Goal: Information Seeking & Learning: Learn about a topic

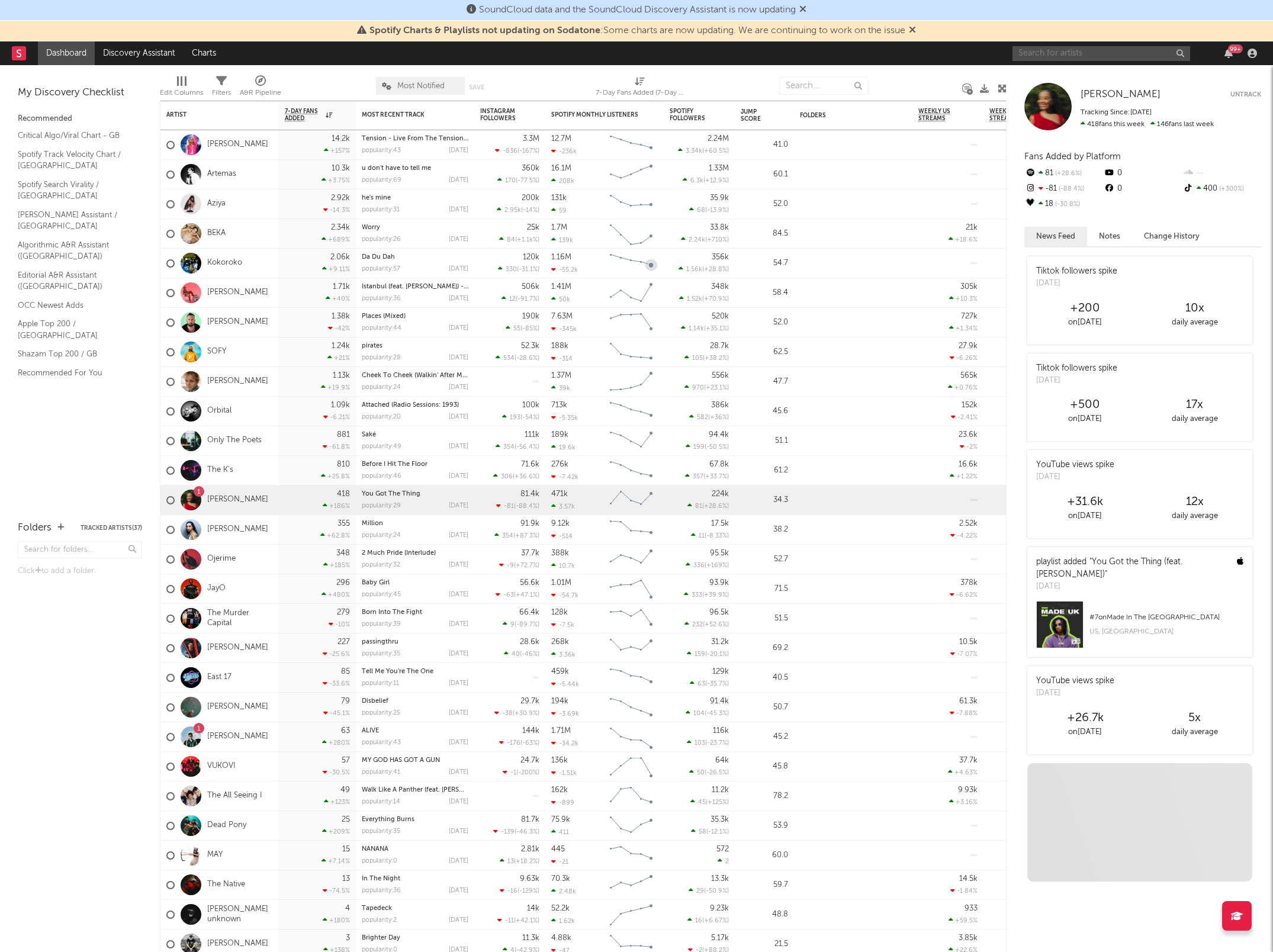
click at [1029, 52] on input "text" at bounding box center [1101, 53] width 177 height 15
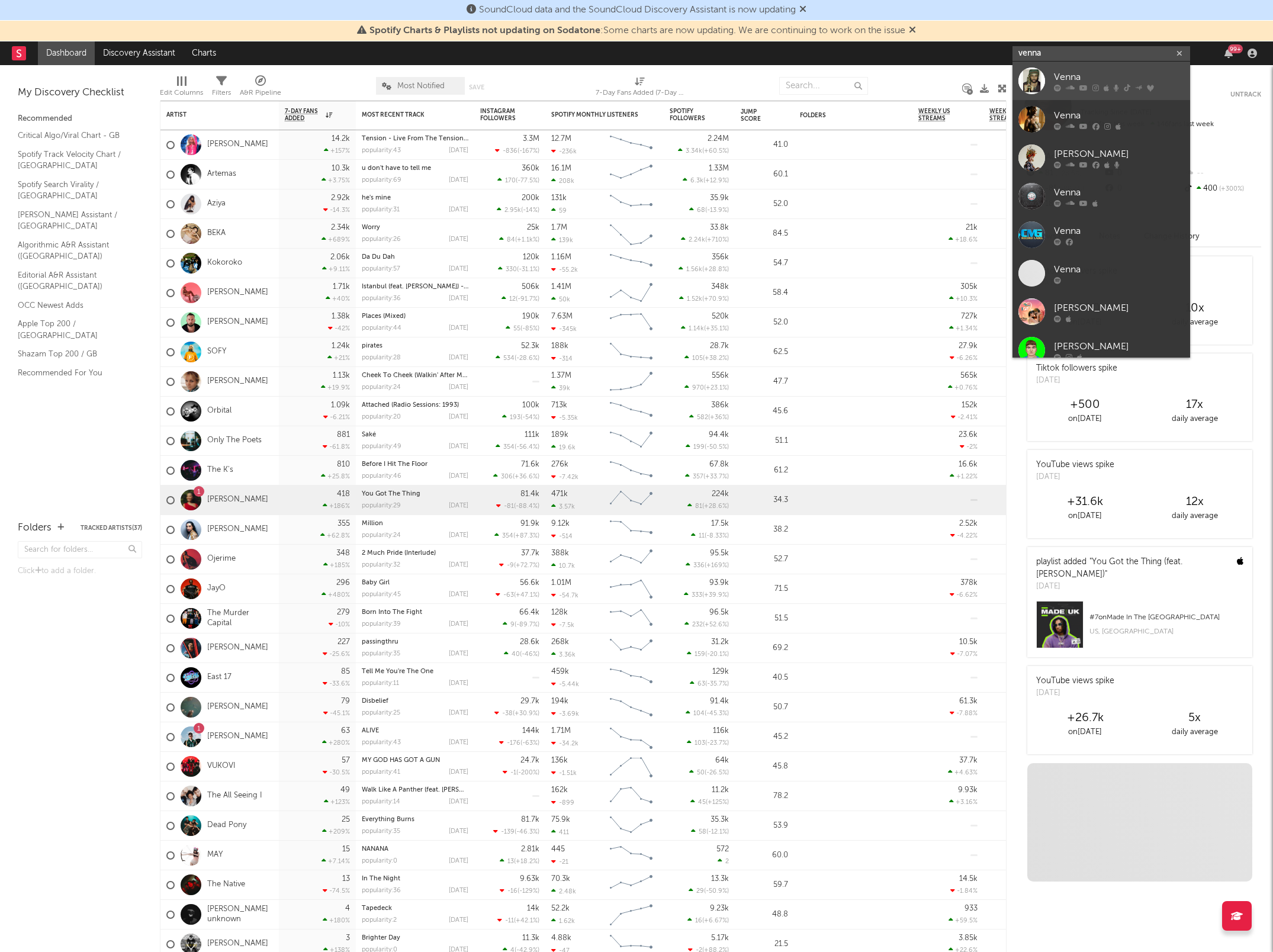
type input "venna"
click at [1086, 82] on div "Venna" at bounding box center [1119, 78] width 130 height 14
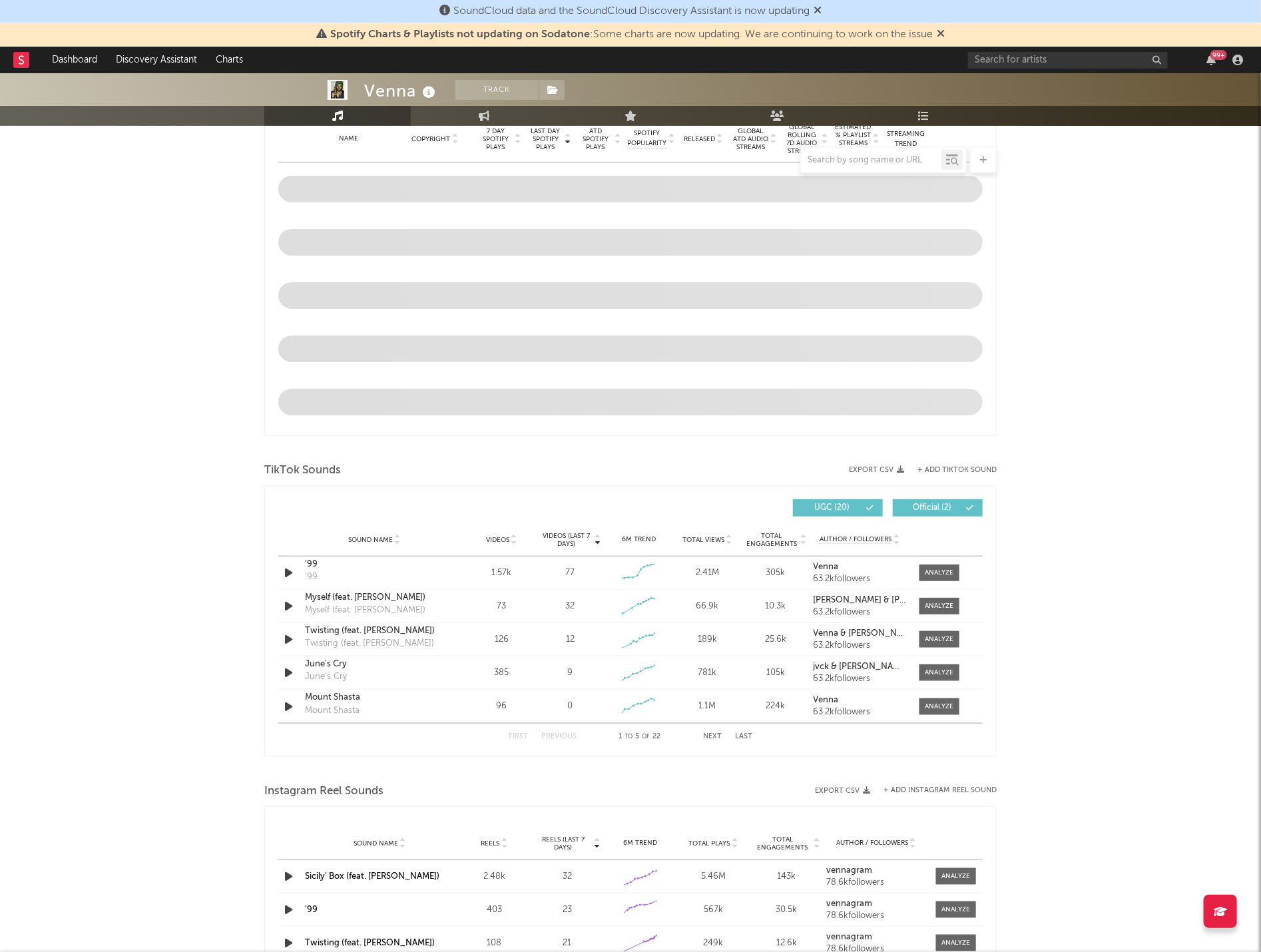
scroll to position [517, 0]
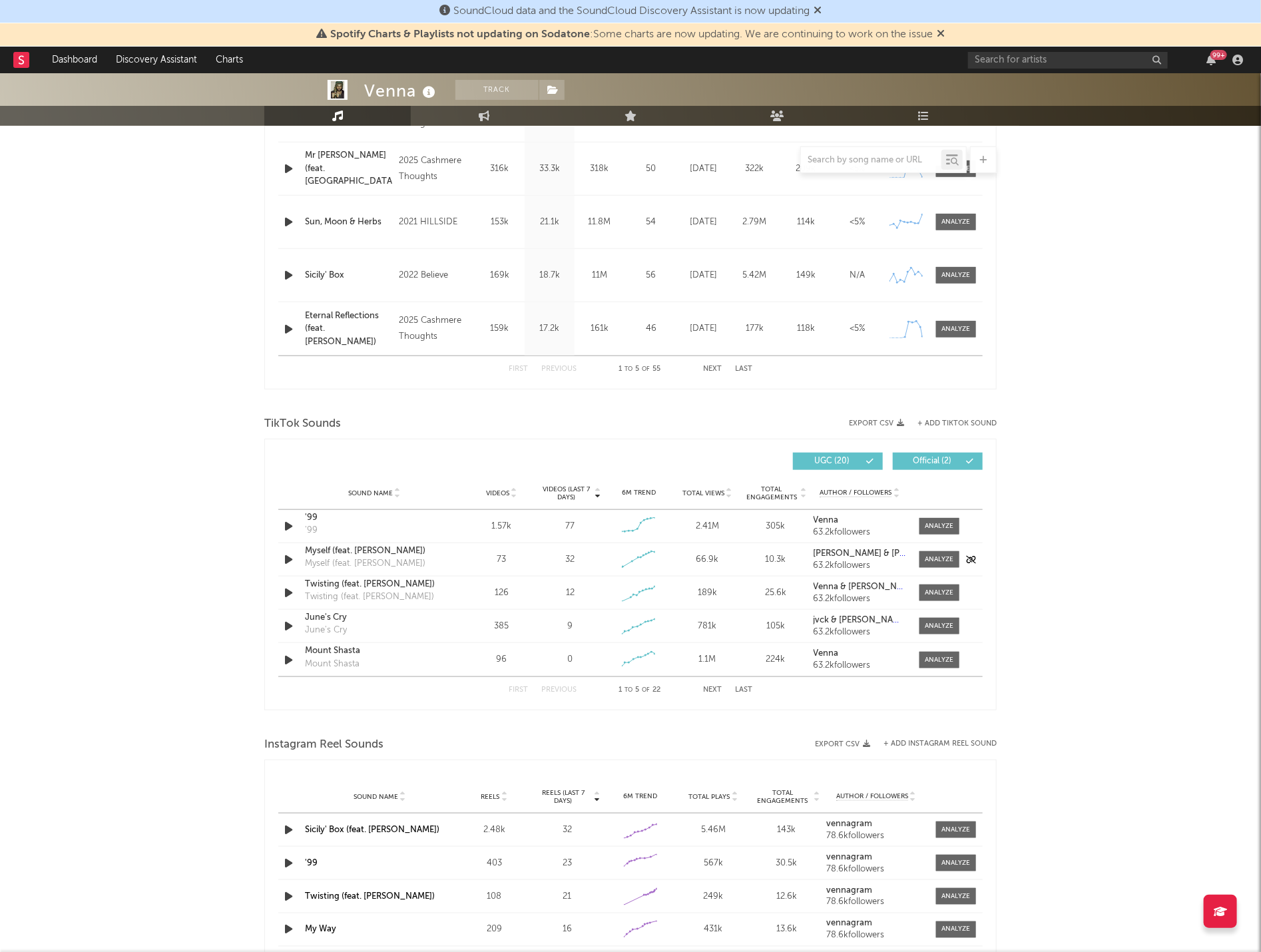
select select "6m"
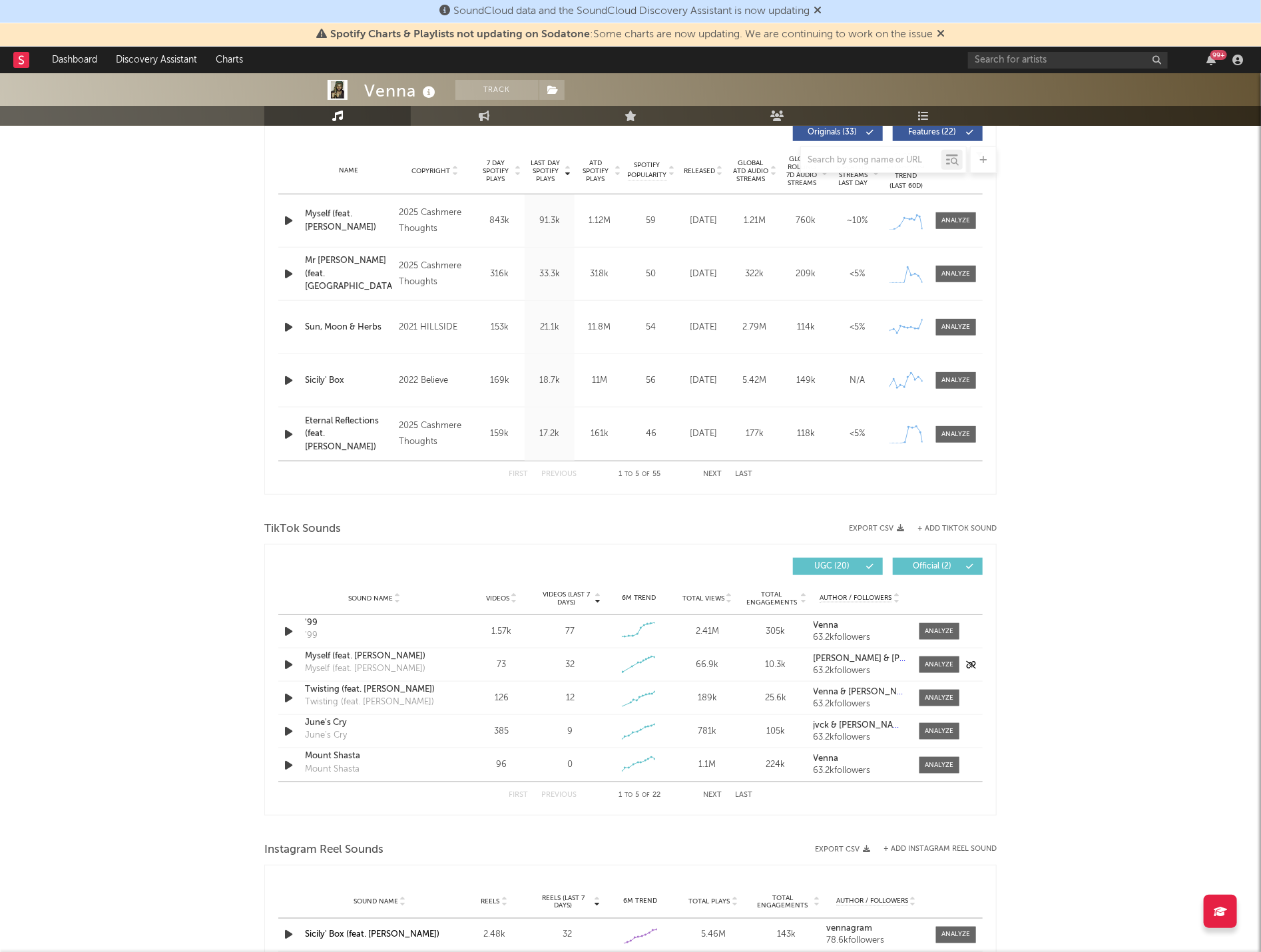
scroll to position [622, 0]
